Goal: Task Accomplishment & Management: Manage account settings

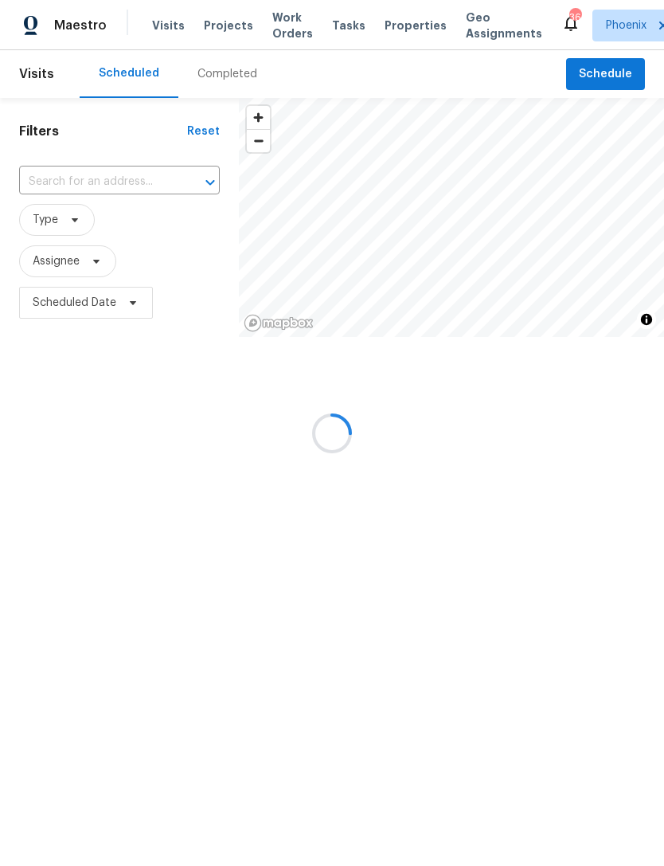
click at [76, 209] on div at bounding box center [332, 433] width 664 height 866
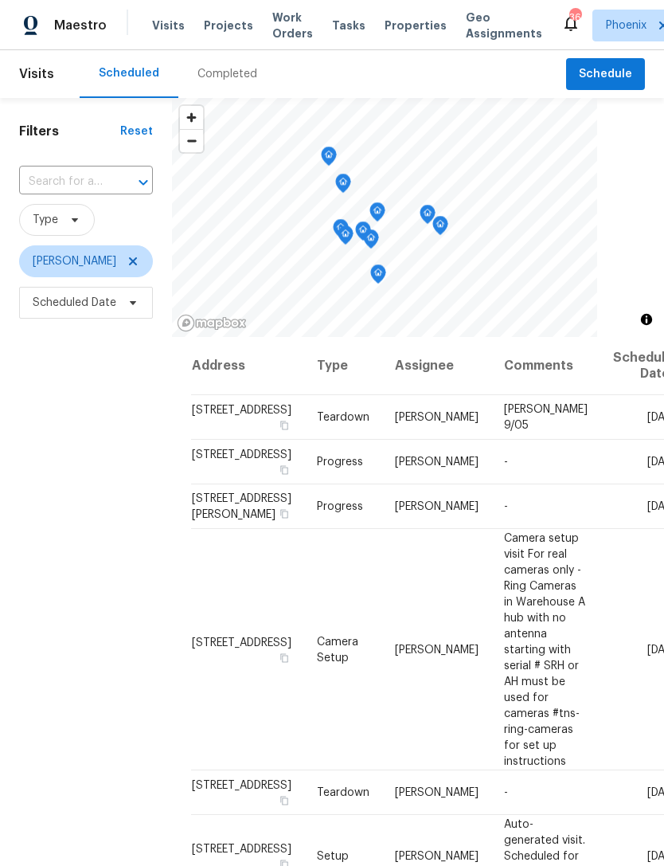
click at [75, 194] on input "text" at bounding box center [63, 182] width 89 height 25
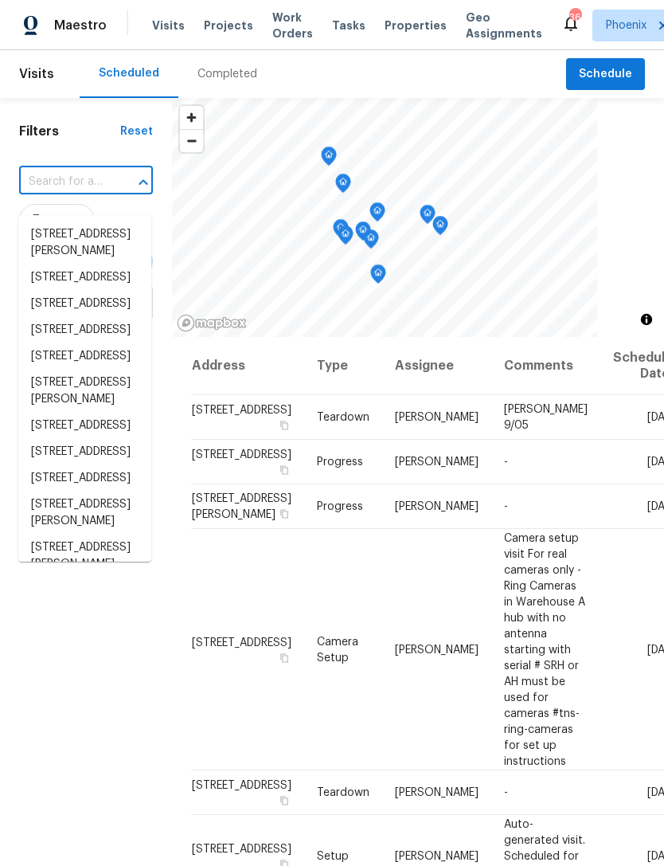
click at [52, 191] on input "text" at bounding box center [63, 182] width 89 height 25
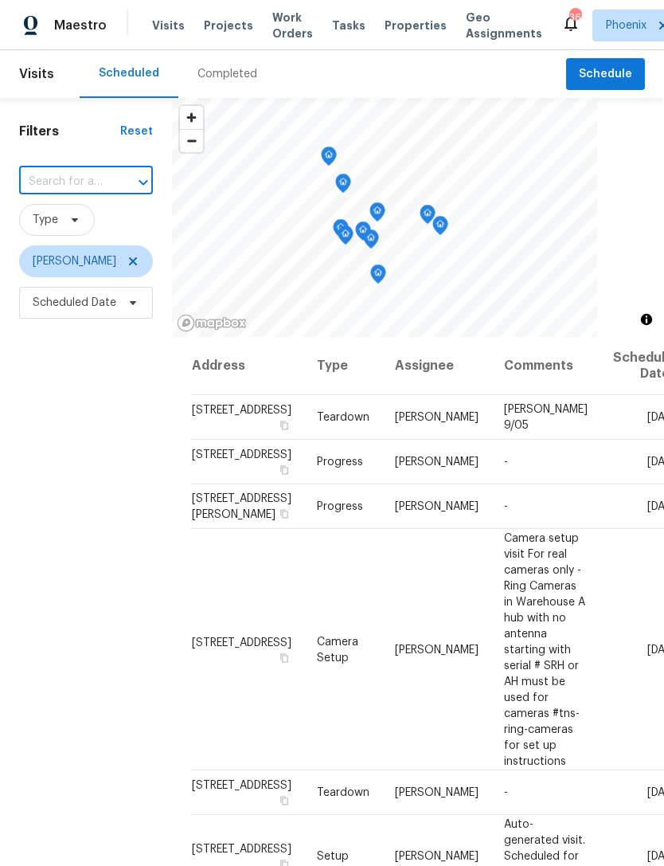
paste input "20040 N 49th Dr, Glendale, AZ 85308"
type input "20040 N 49th Dr, Glendale, AZ 85308"
click at [94, 245] on li "20040 N 49th Dr, Glendale, AZ 85308" at bounding box center [84, 234] width 133 height 26
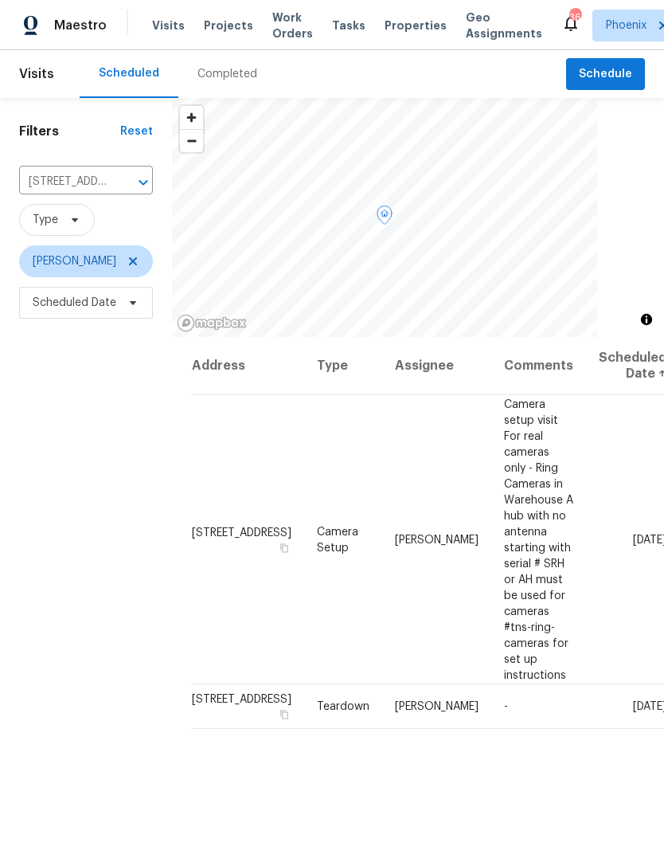
click at [0, 0] on icon at bounding box center [0, 0] width 0 height 0
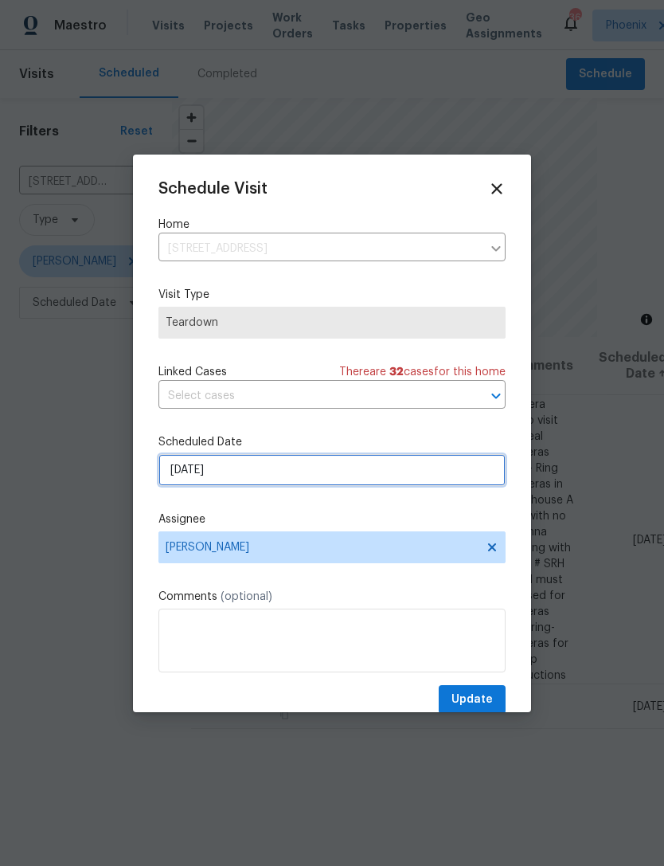
click at [272, 476] on input "9/10/2025" at bounding box center [331, 470] width 347 height 32
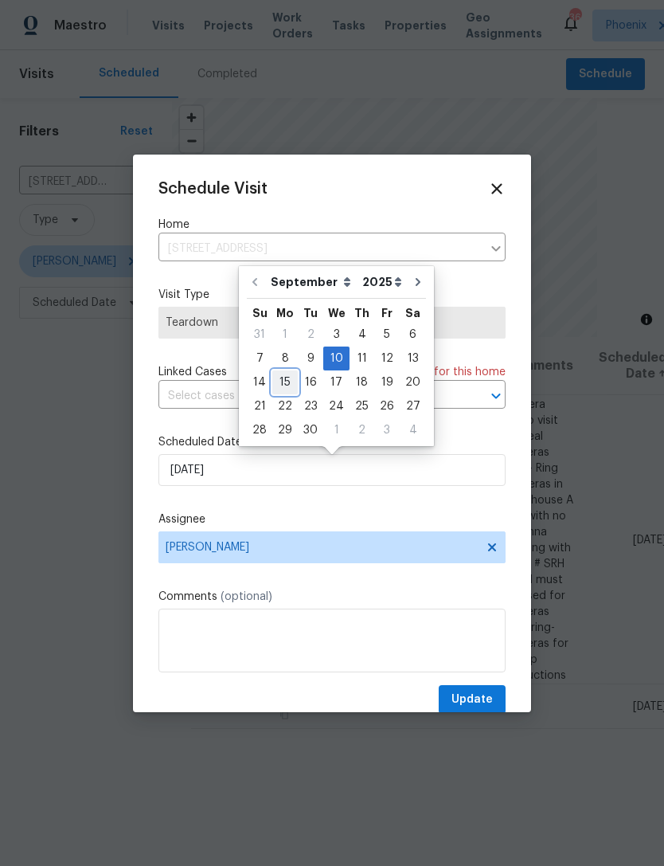
click at [284, 387] on div "15" at bounding box center [284, 382] width 25 height 22
type input "9/15/2025"
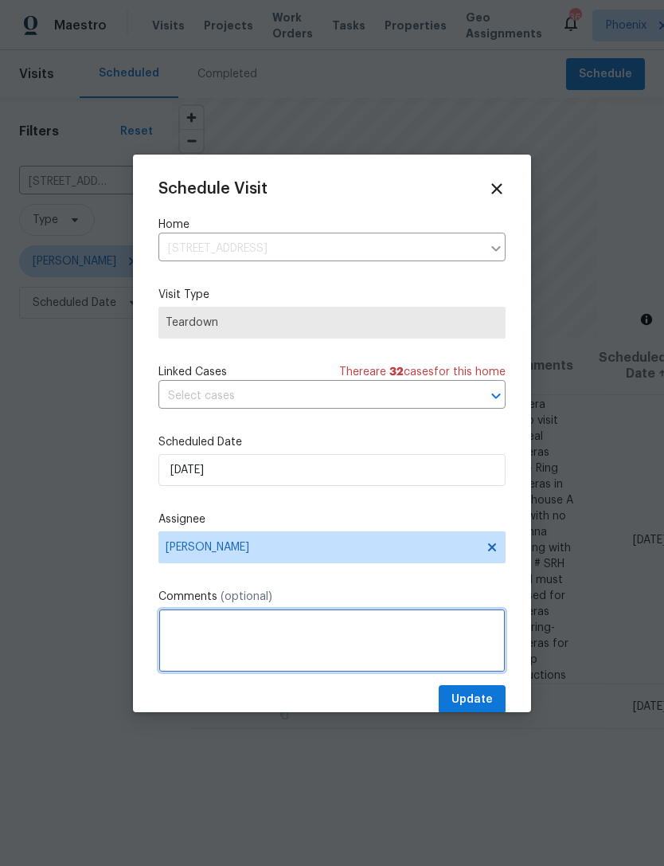
click at [259, 649] on textarea at bounding box center [331, 640] width 347 height 64
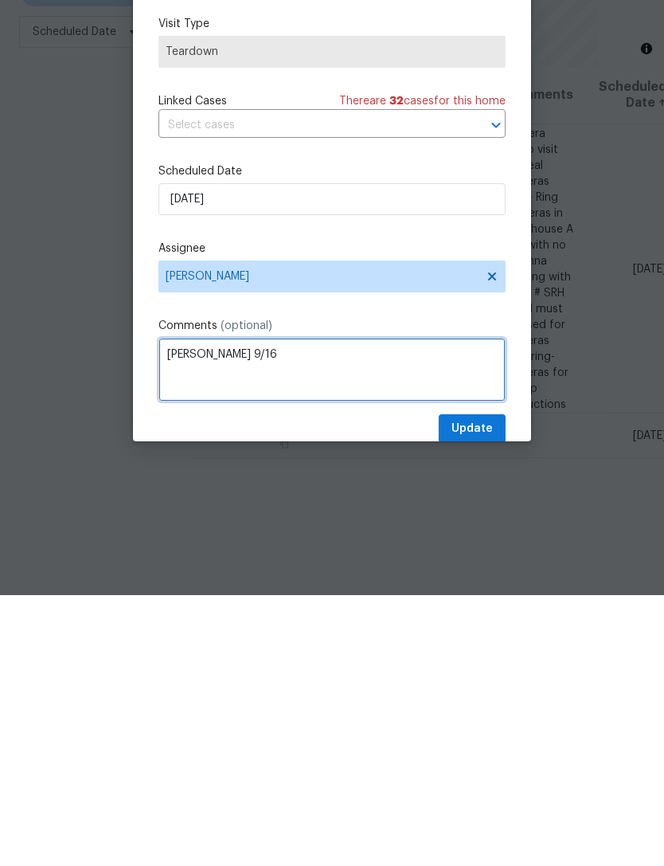
type textarea "COE 9/16"
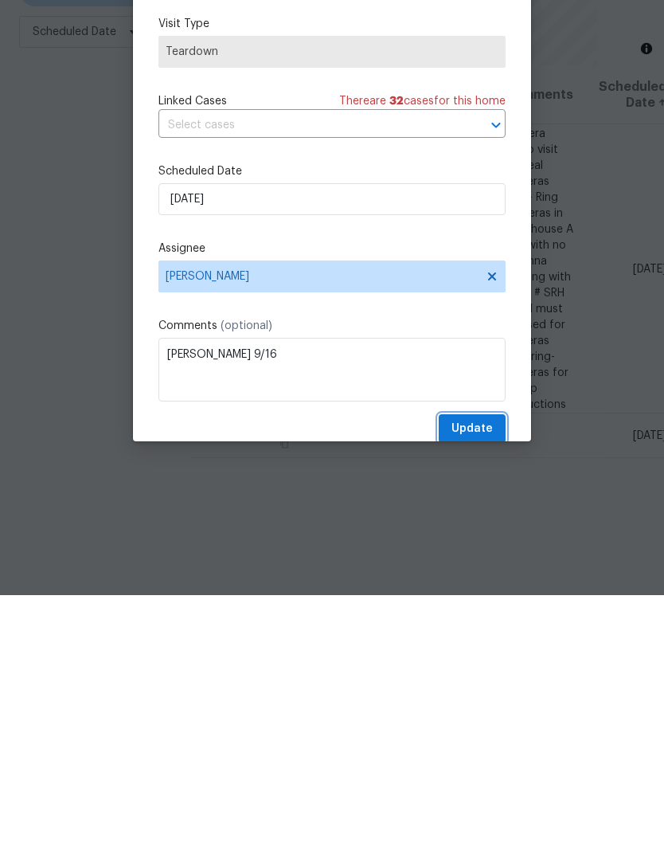
click at [492, 690] on span "Update" at bounding box center [472, 700] width 41 height 20
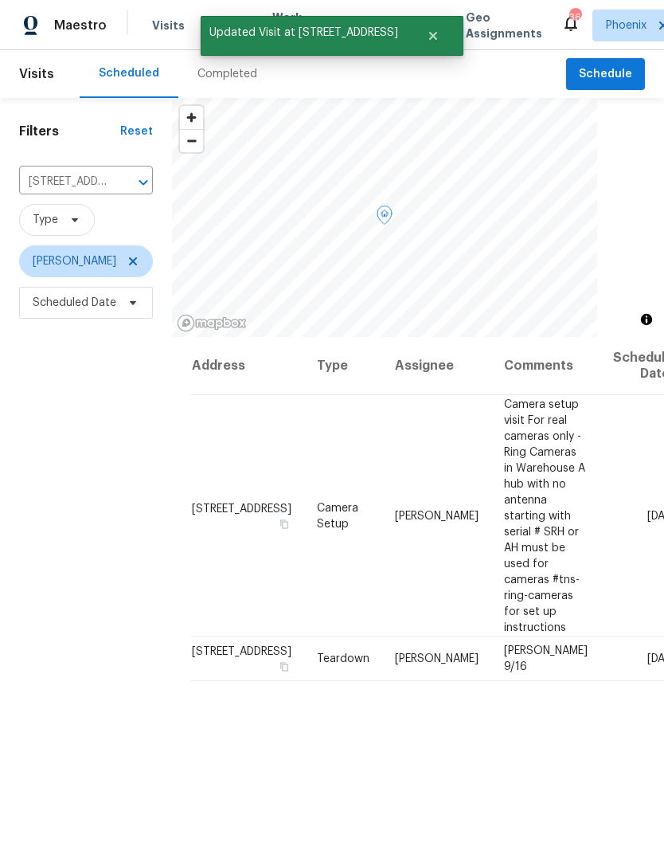
click at [0, 0] on icon at bounding box center [0, 0] width 0 height 0
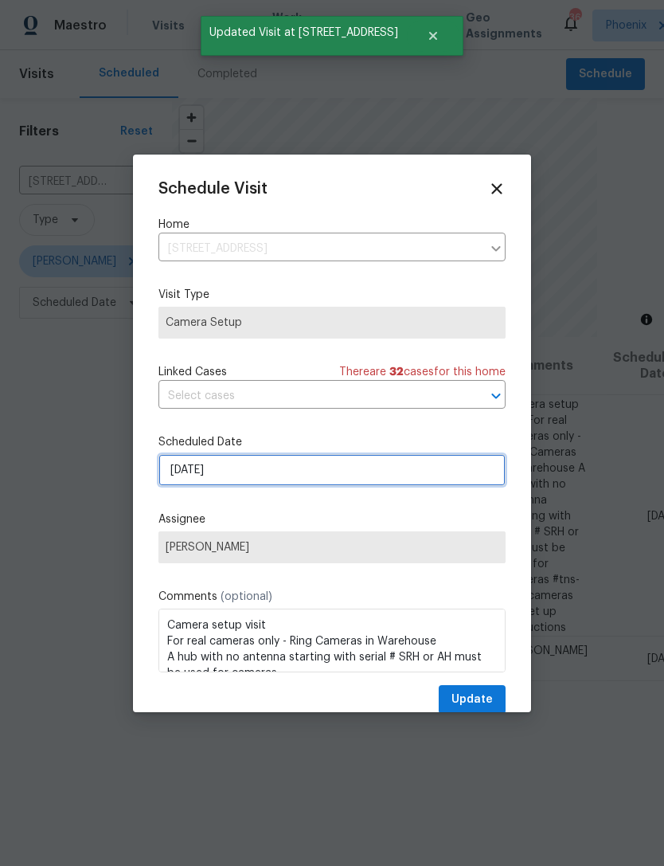
click at [292, 475] on input "9/10/2025" at bounding box center [331, 470] width 347 height 32
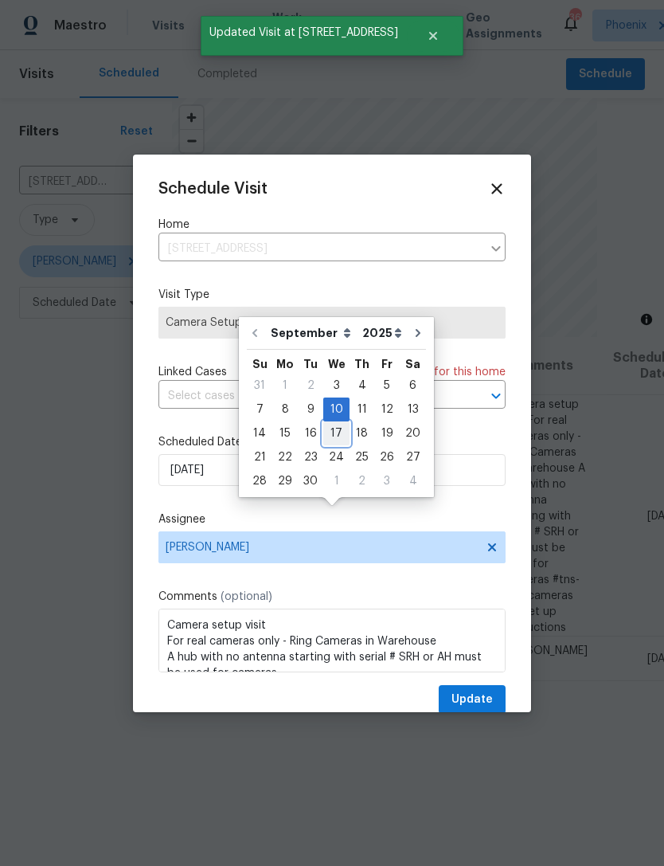
click at [334, 422] on div "17" at bounding box center [336, 433] width 26 height 22
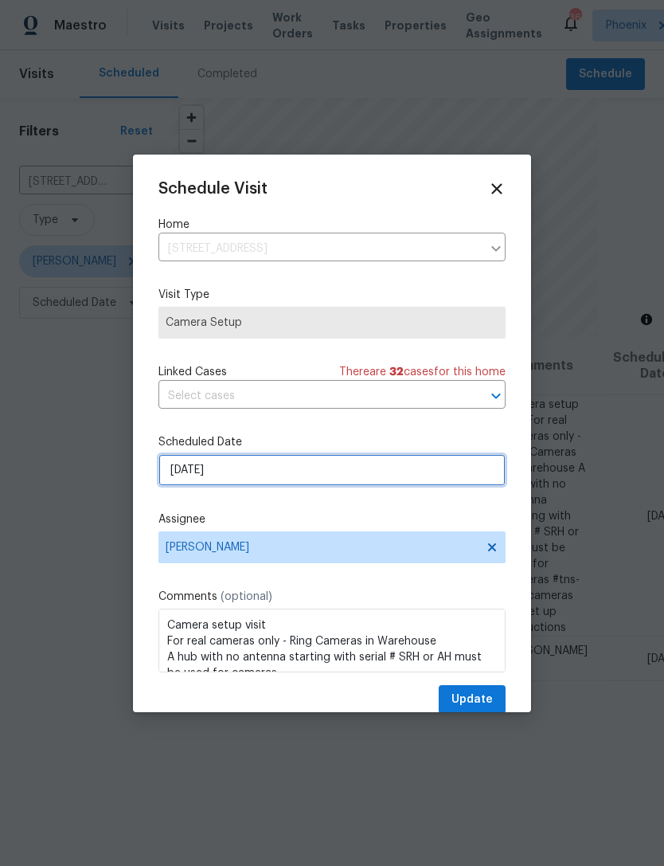
click at [307, 479] on input "9/17/2025" at bounding box center [331, 470] width 347 height 32
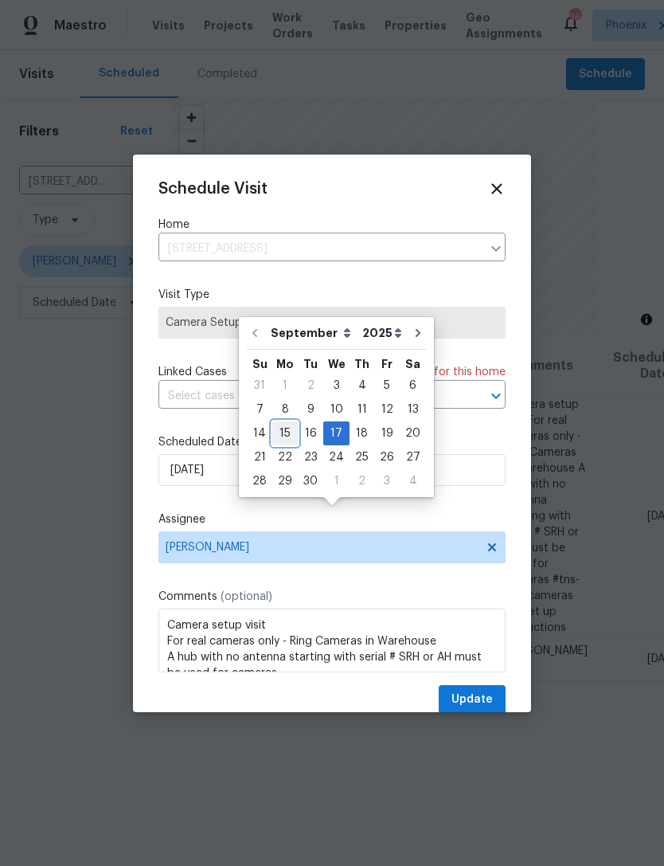
click at [279, 422] on div "15" at bounding box center [284, 433] width 25 height 22
type input "9/15/2025"
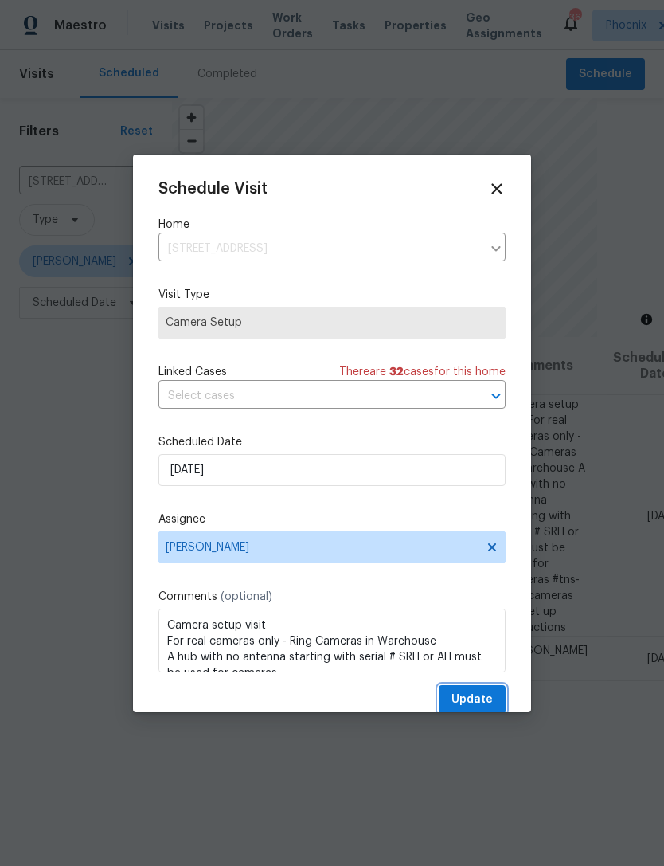
click at [473, 709] on span "Update" at bounding box center [472, 700] width 41 height 20
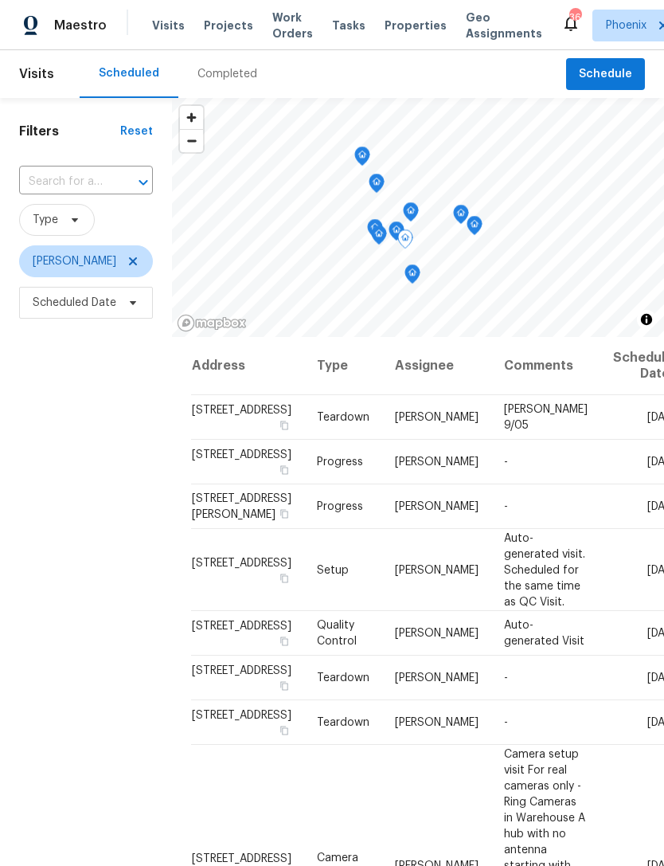
click at [0, 0] on icon at bounding box center [0, 0] width 0 height 0
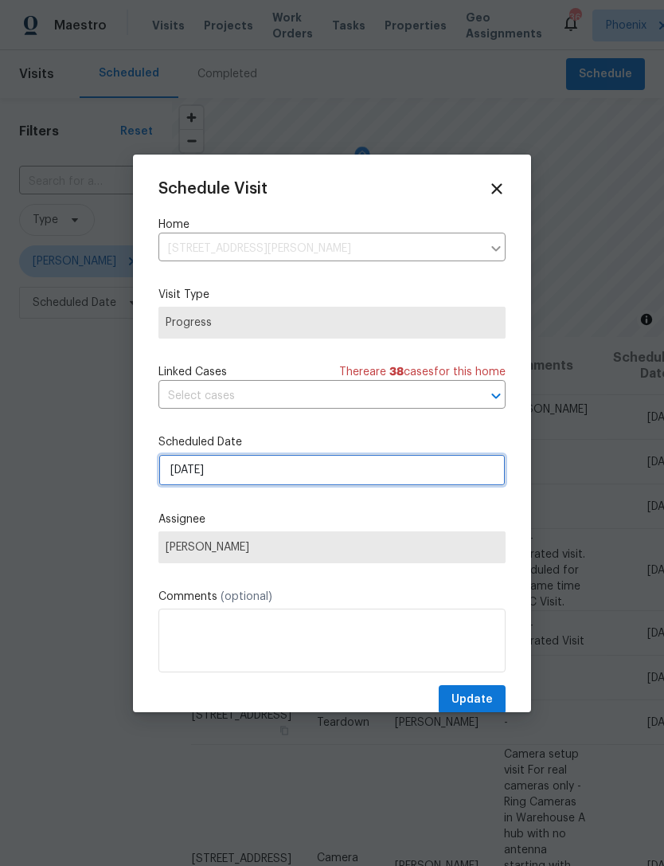
click at [281, 483] on input "9/5/2025" at bounding box center [331, 470] width 347 height 32
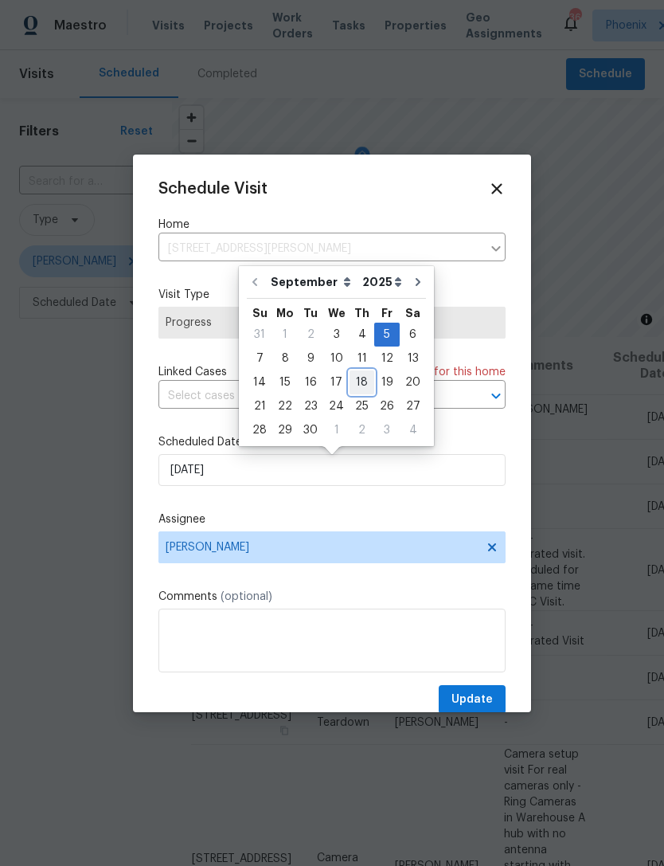
click at [354, 385] on div "18" at bounding box center [362, 382] width 25 height 22
type input "9/18/2025"
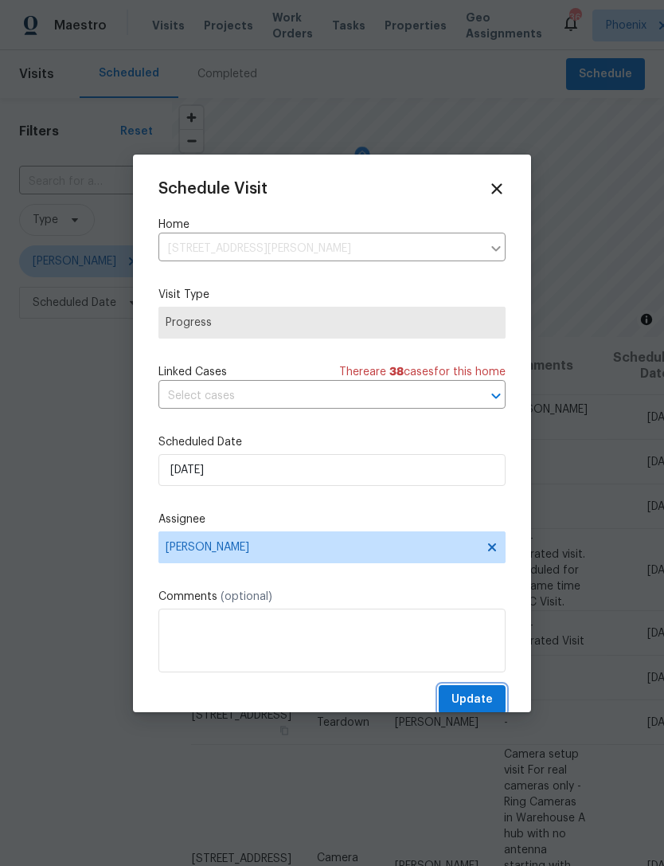
click at [473, 705] on span "Update" at bounding box center [472, 700] width 41 height 20
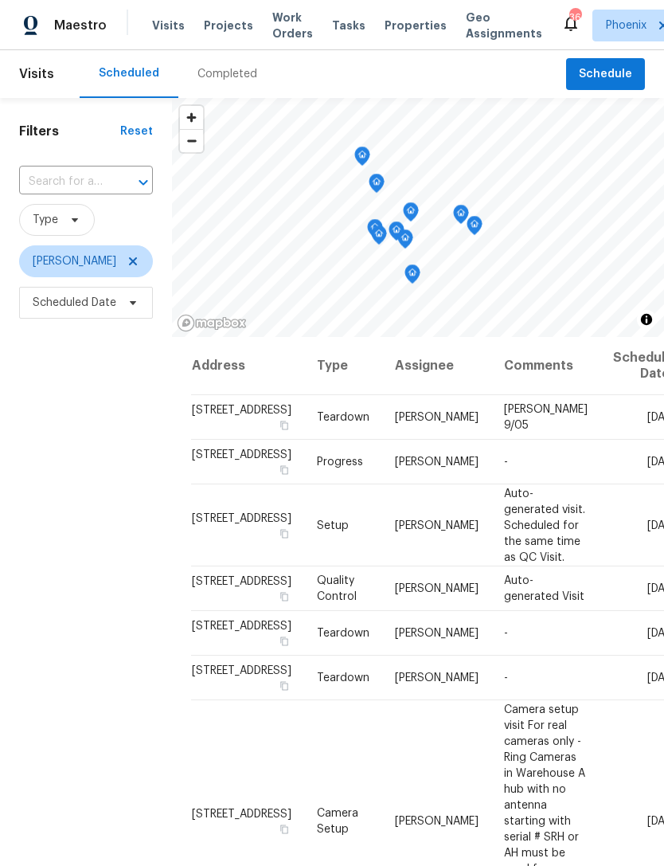
click at [275, 11] on div "Visits Projects Work Orders Tasks Properties Geo Assignments" at bounding box center [356, 26] width 409 height 32
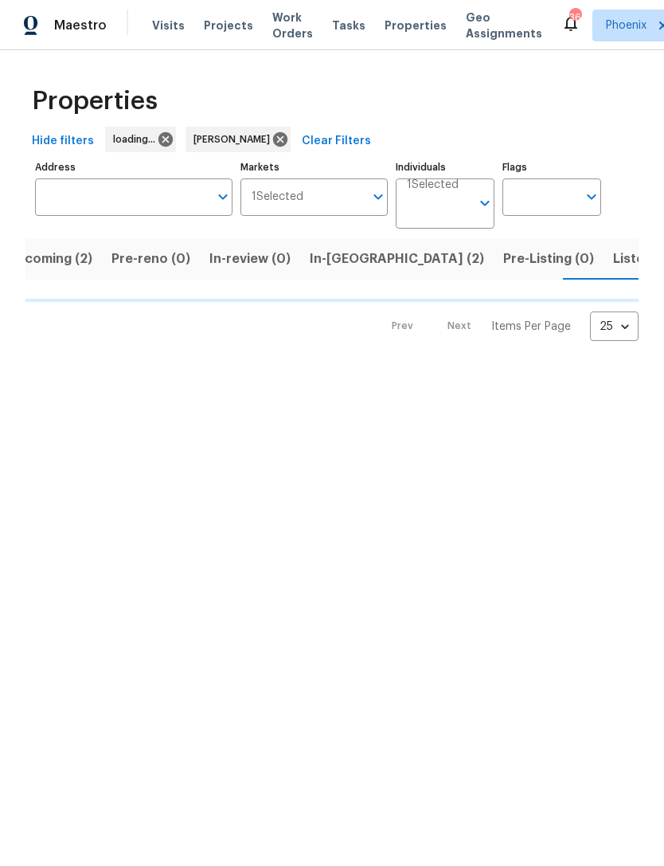
scroll to position [0, 30]
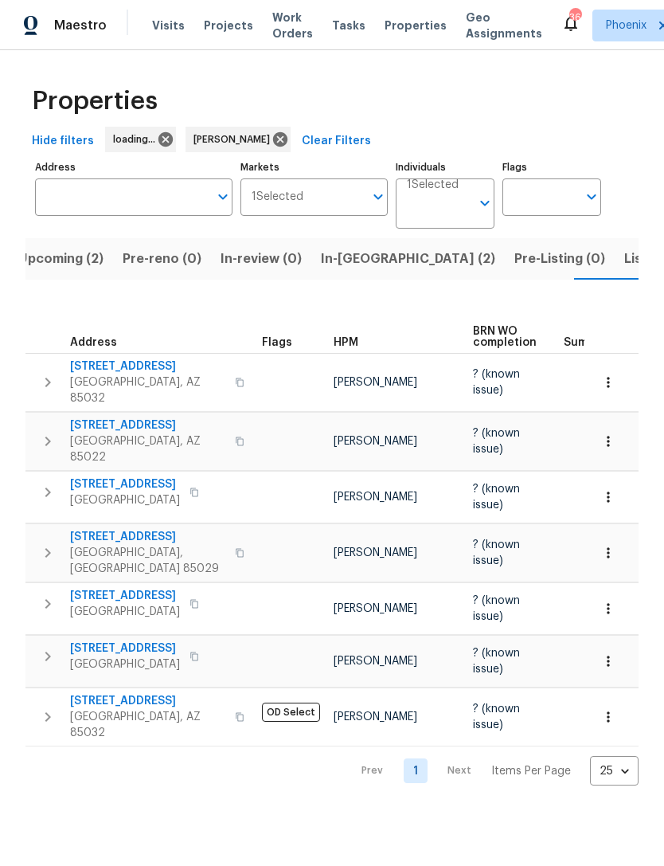
scroll to position [0, 30]
click at [50, 264] on span "Upcoming (2)" at bounding box center [47, 259] width 85 height 22
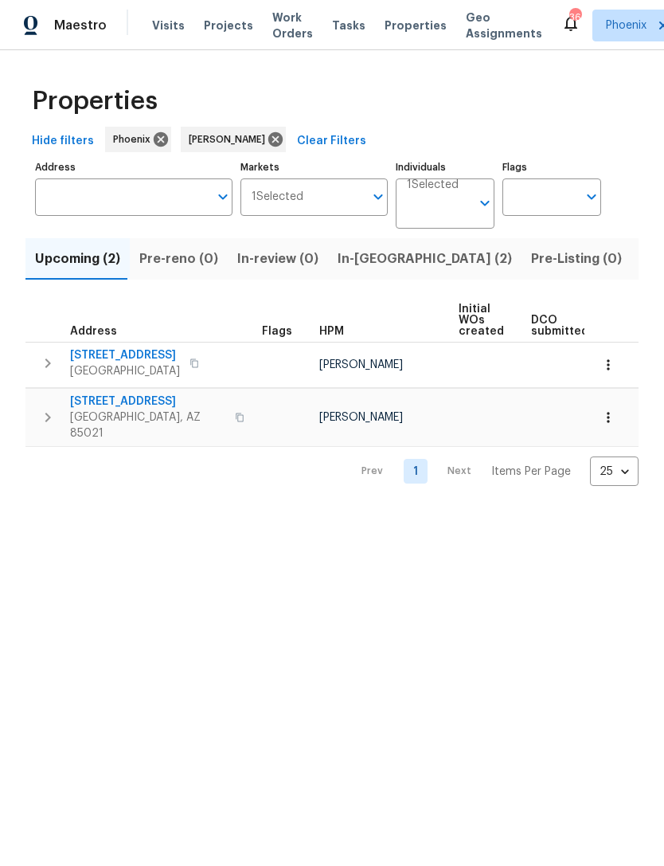
click at [475, 214] on button "Open" at bounding box center [485, 203] width 22 height 22
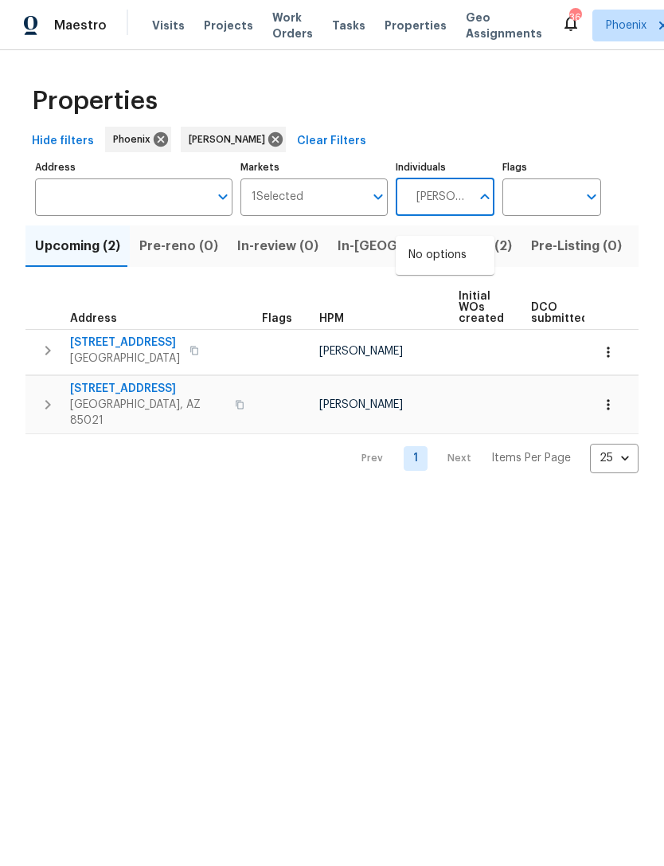
type input "Brian"
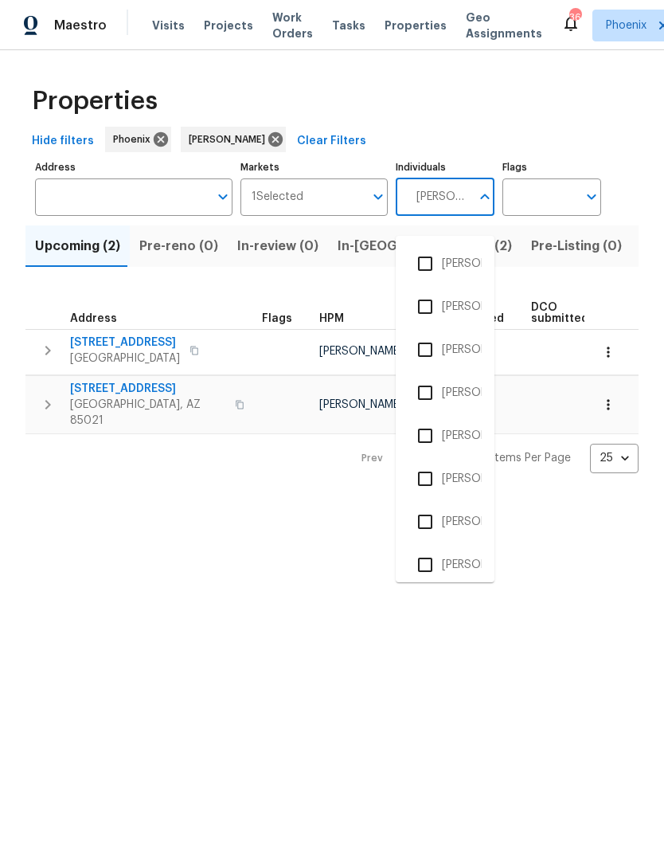
click at [440, 295] on input "checkbox" at bounding box center [425, 306] width 33 height 33
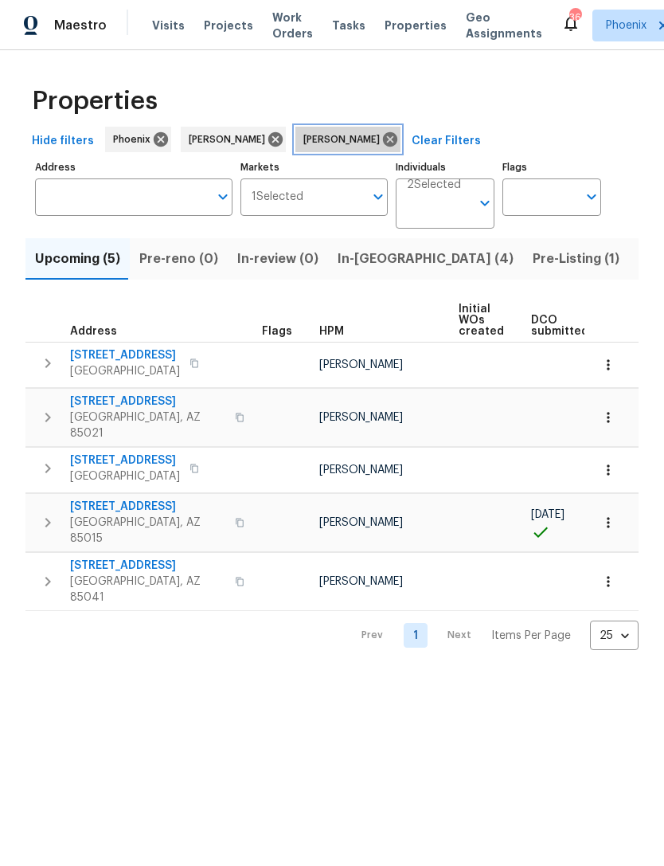
click at [384, 147] on icon at bounding box center [390, 139] width 14 height 14
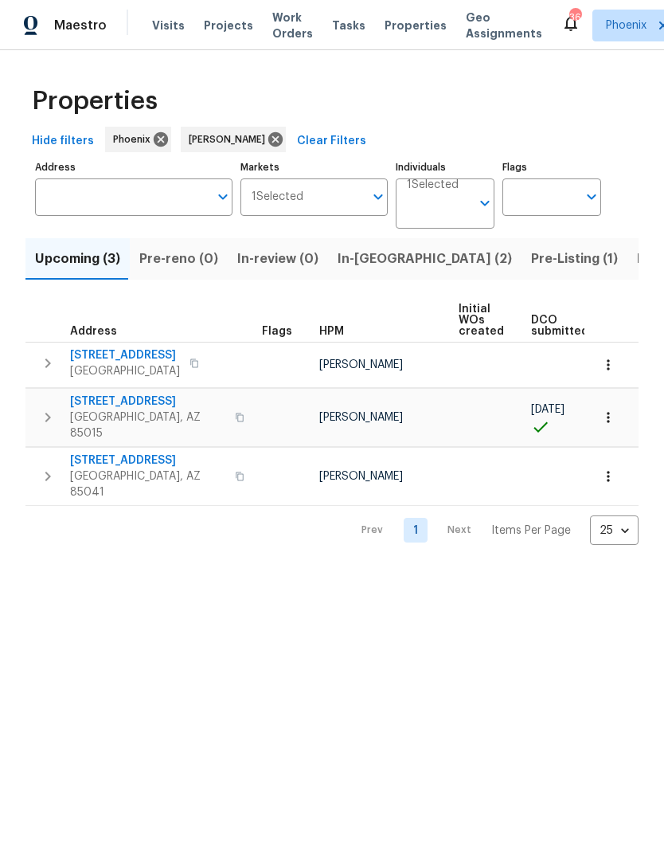
click at [483, 213] on icon "Open" at bounding box center [484, 203] width 19 height 19
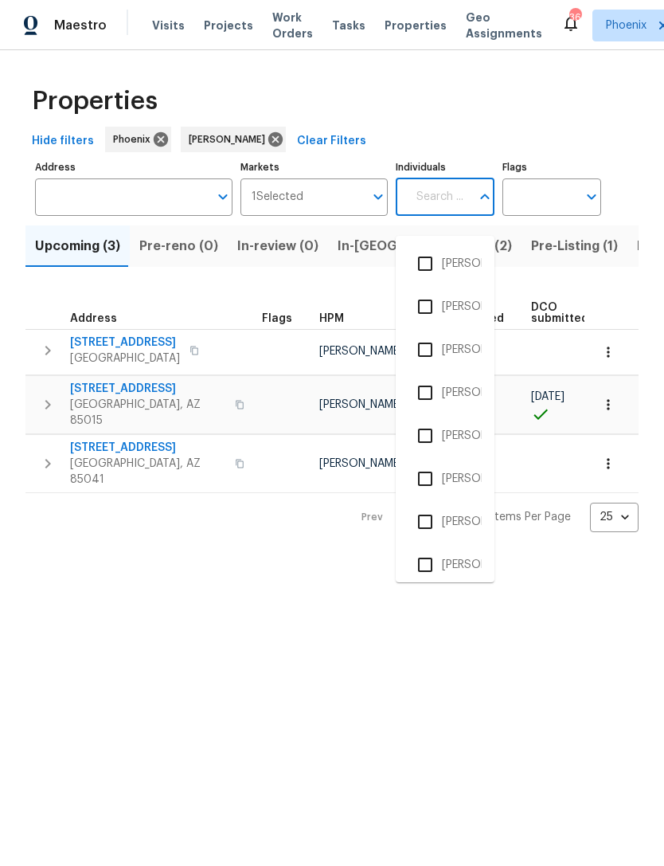
click at [313, 521] on div "Prev 1 Next Items Per Page 25 25 ​" at bounding box center [331, 512] width 613 height 39
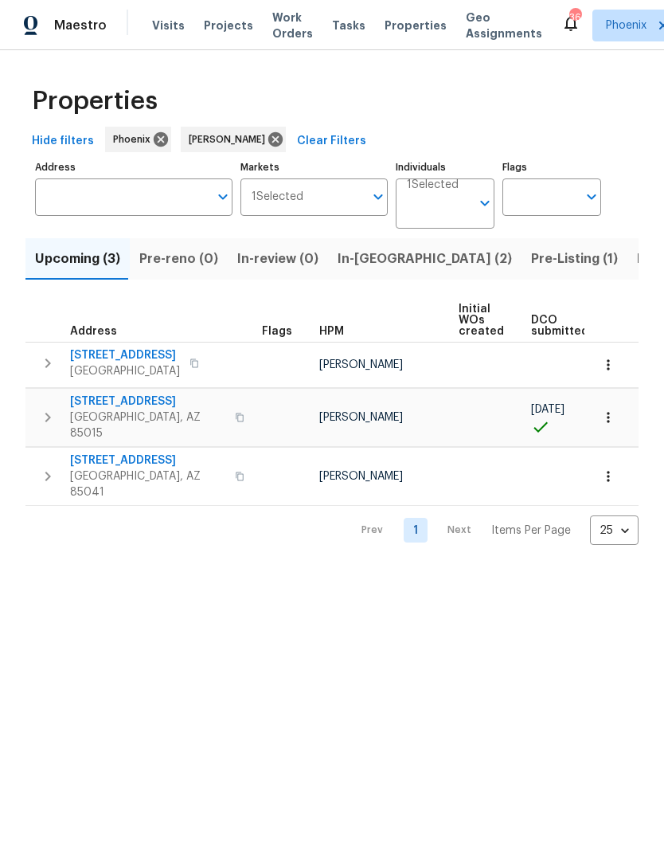
click at [481, 213] on icon "Open" at bounding box center [484, 203] width 19 height 19
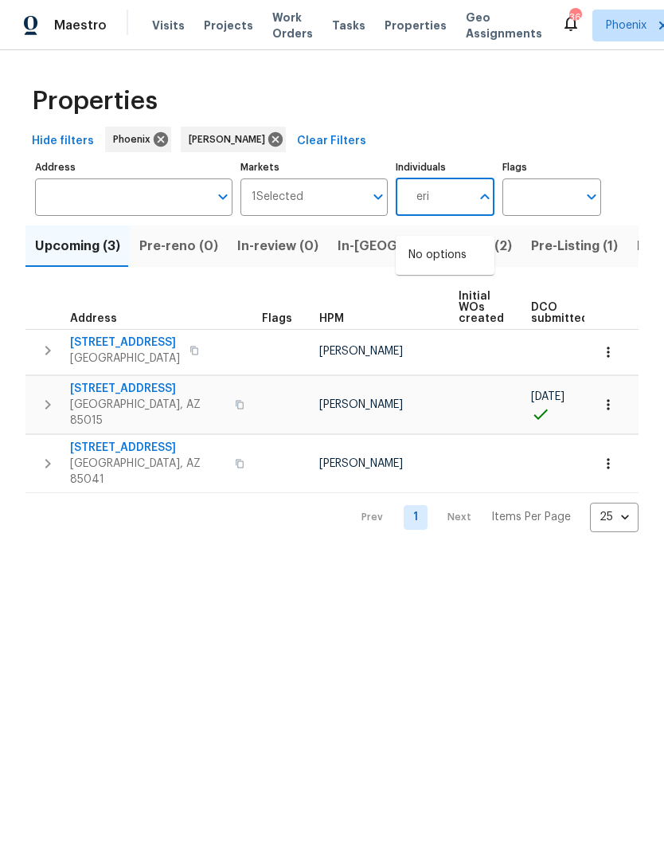
type input "eric"
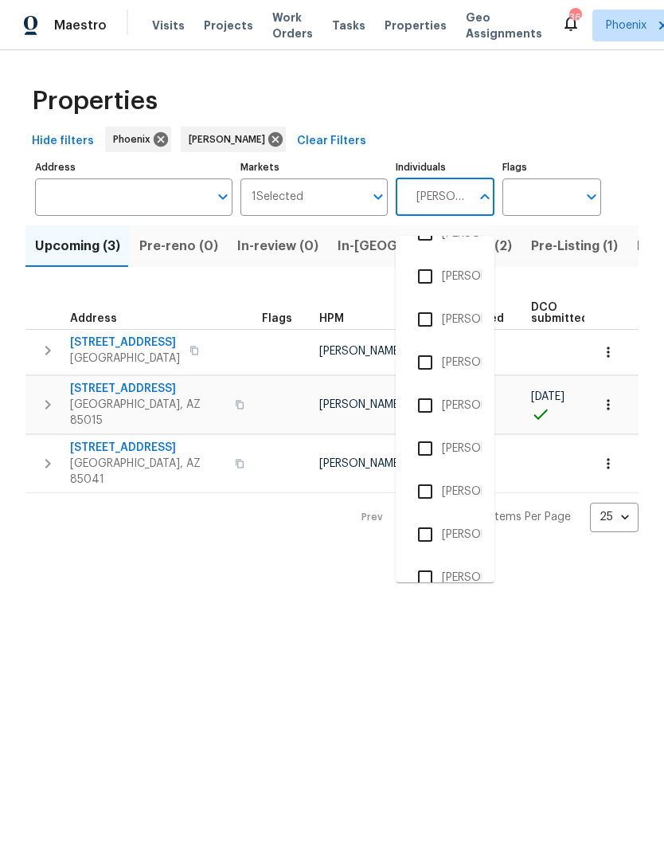
scroll to position [471, 0]
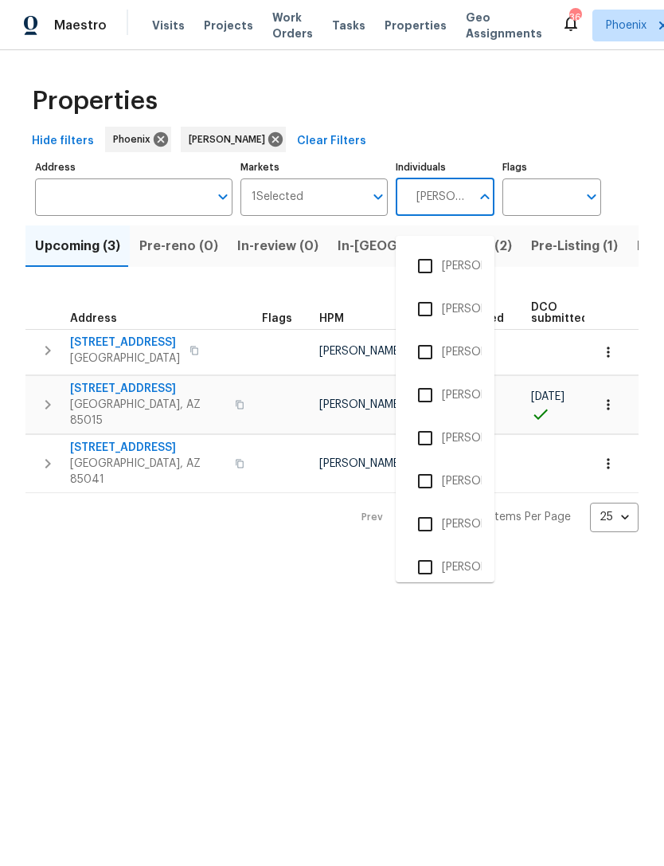
click at [432, 355] on input "checkbox" at bounding box center [425, 351] width 33 height 33
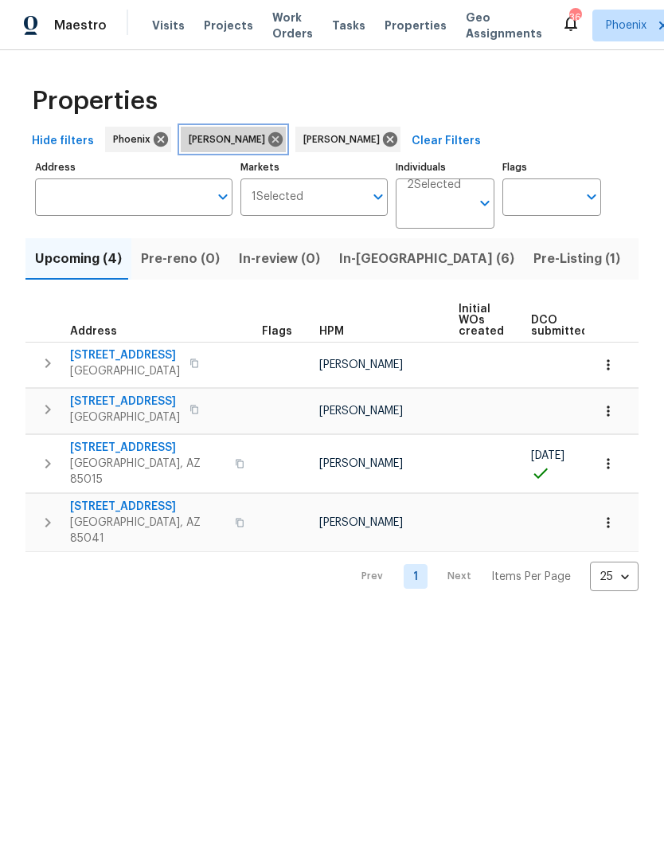
click at [272, 148] on icon at bounding box center [276, 140] width 18 height 18
